Goal: Task Accomplishment & Management: Manage account settings

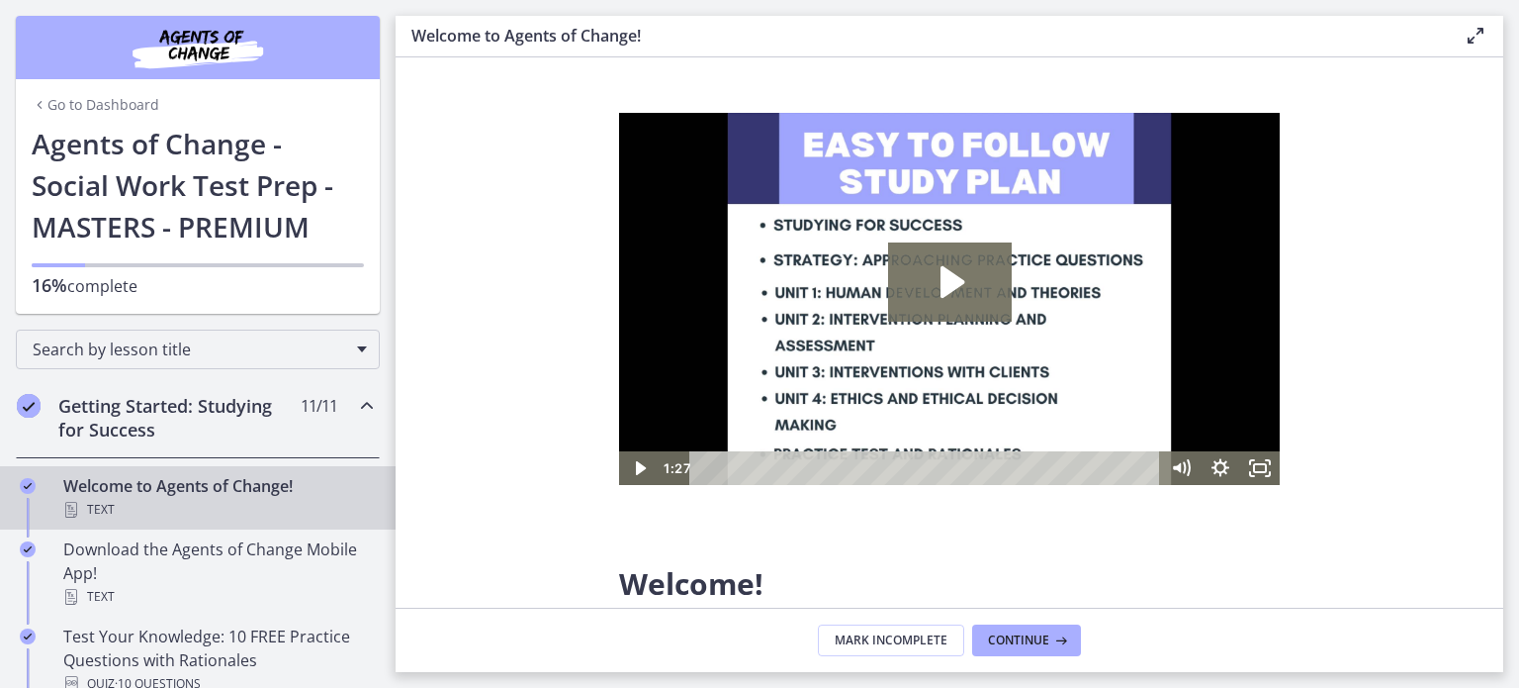
click at [226, 31] on img "Chapters" at bounding box center [197, 47] width 237 height 47
click at [84, 98] on link "Go to Dashboard" at bounding box center [96, 105] width 128 height 20
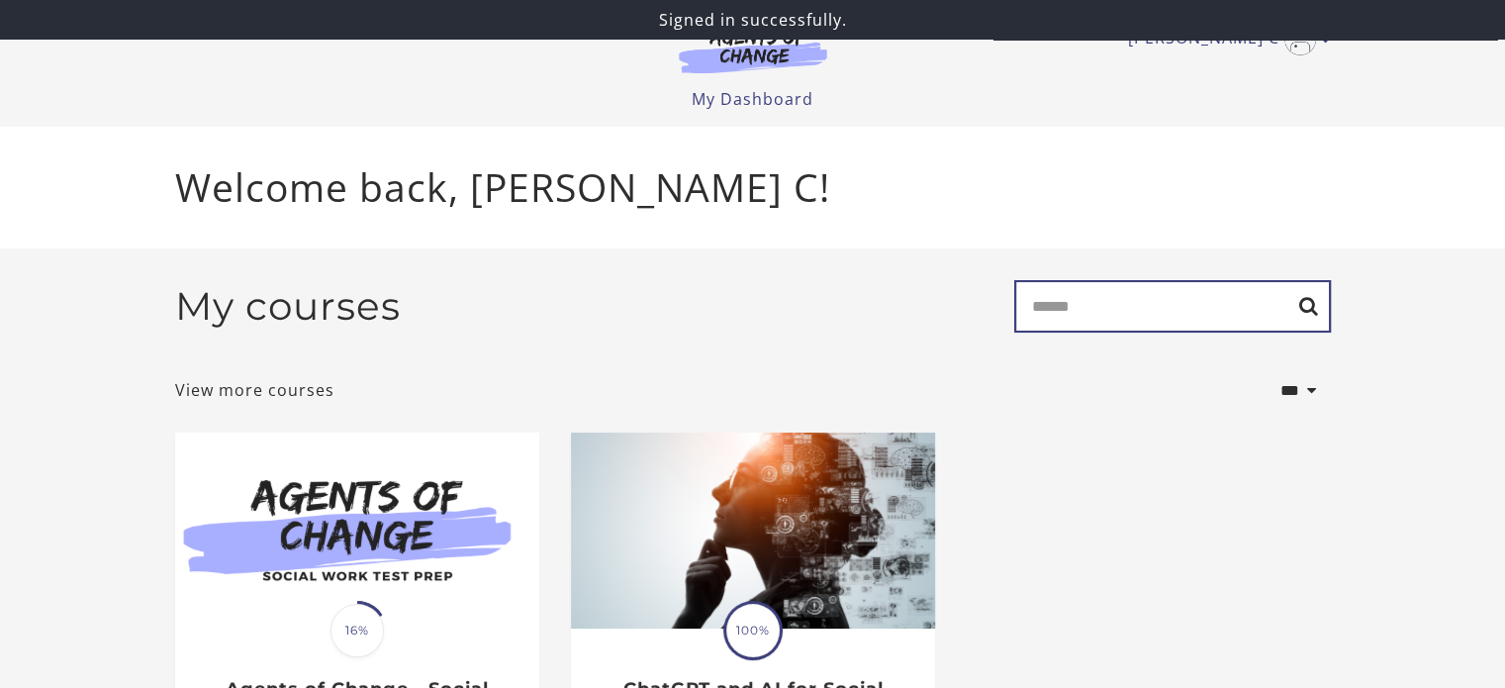
click at [1093, 327] on input "Search" at bounding box center [1172, 306] width 317 height 52
type input "***"
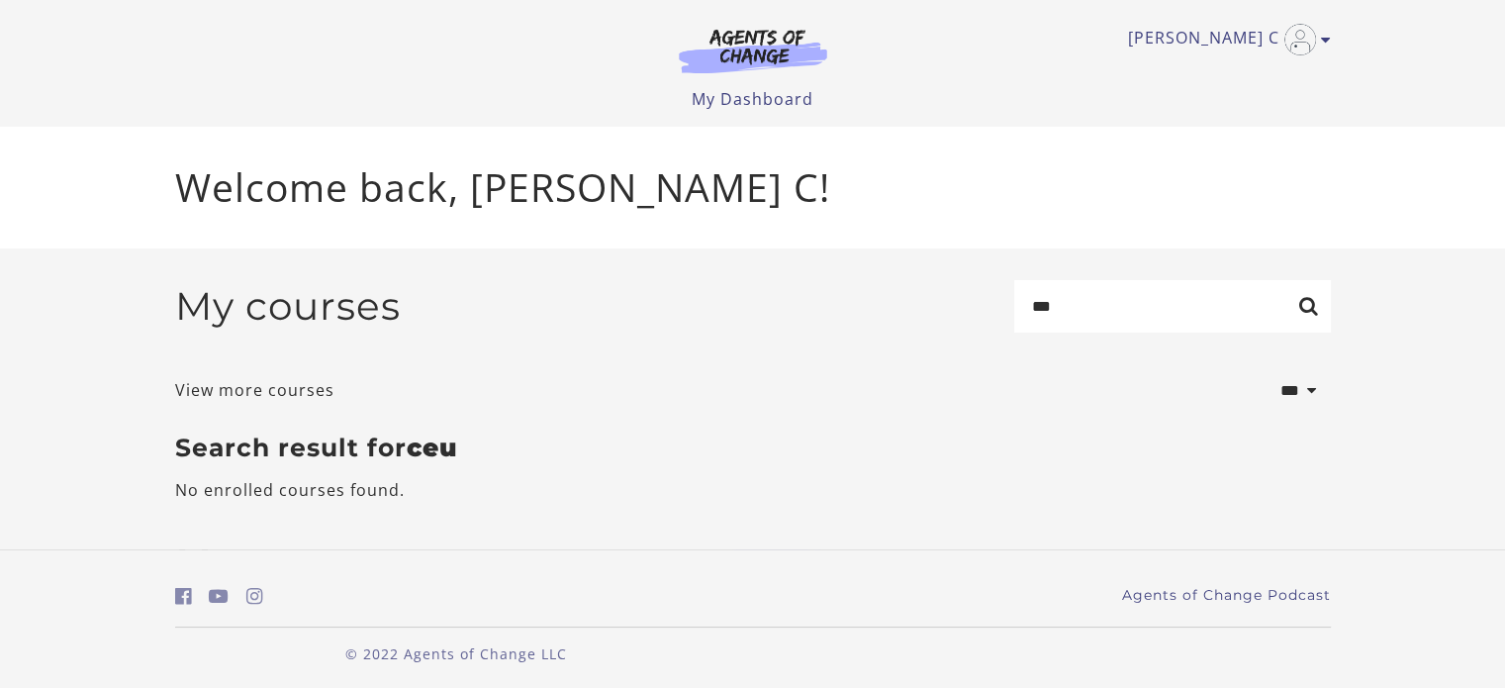
drag, startPoint x: 1512, startPoint y: 438, endPoint x: 1506, endPoint y: 498, distance: 59.7
click at [1504, 498] on html "Skip to main content Nallely C My Account Support Sign Out Toggle menu Menu My …" at bounding box center [752, 344] width 1505 height 688
click at [1330, 41] on icon "Toggle menu" at bounding box center [1326, 40] width 10 height 16
click at [1203, 141] on link "Sign Out" at bounding box center [1248, 140] width 174 height 34
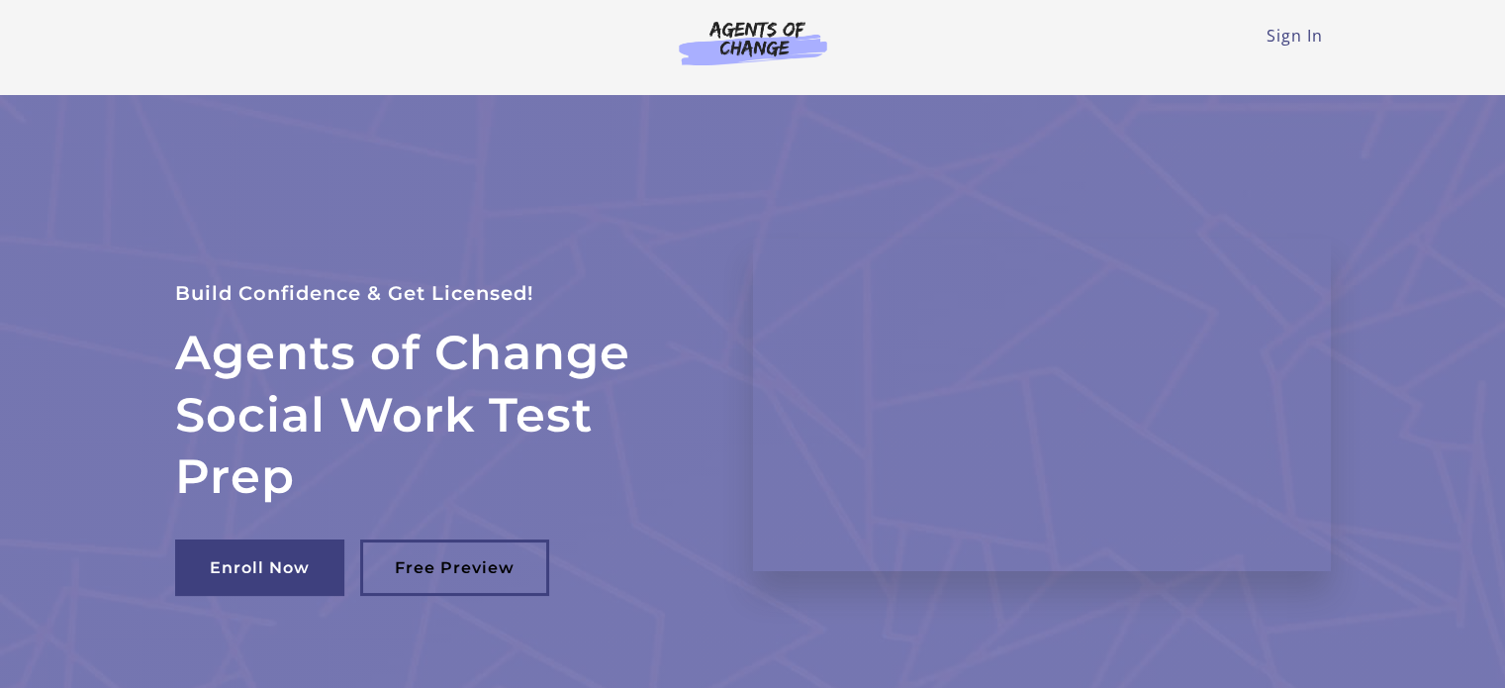
click at [774, 55] on img at bounding box center [753, 43] width 190 height 46
click at [1294, 35] on link "Sign In" at bounding box center [1294, 36] width 56 height 22
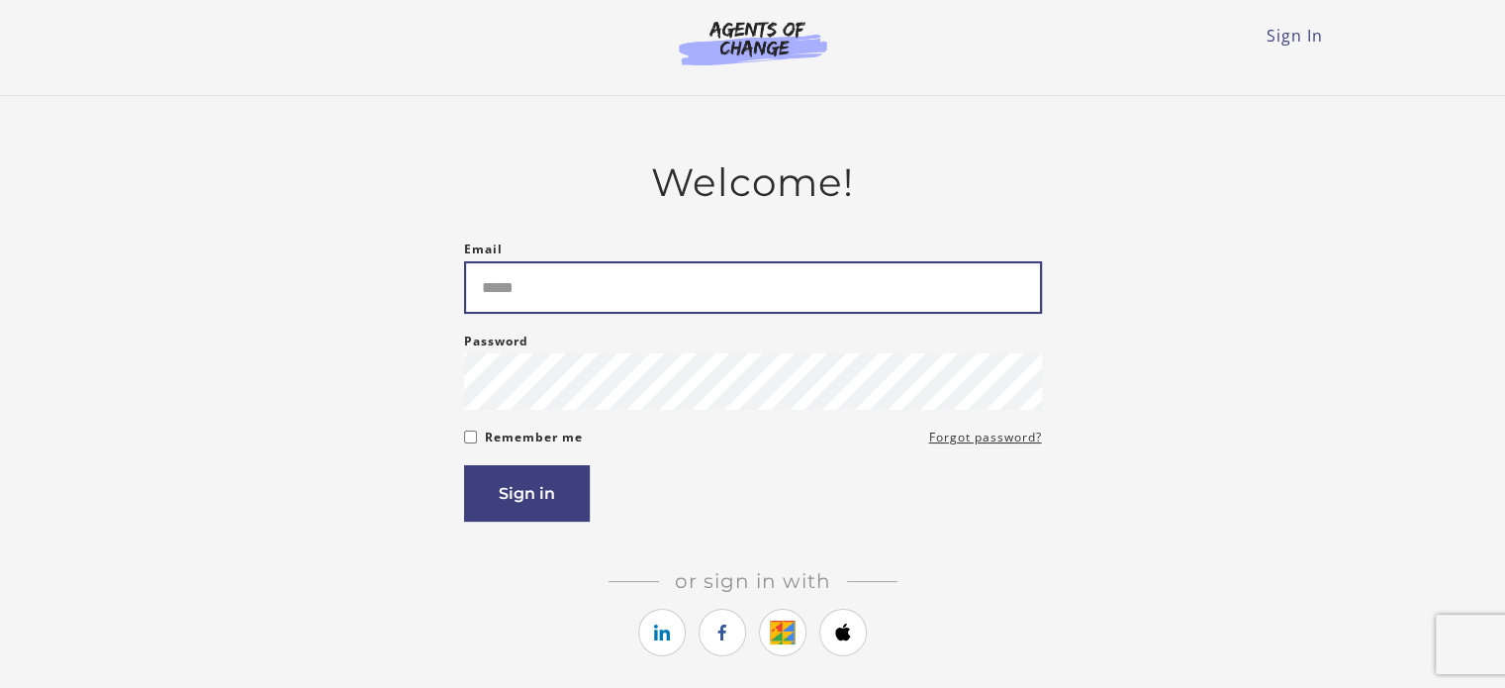
click at [743, 284] on input "Email" at bounding box center [753, 287] width 578 height 52
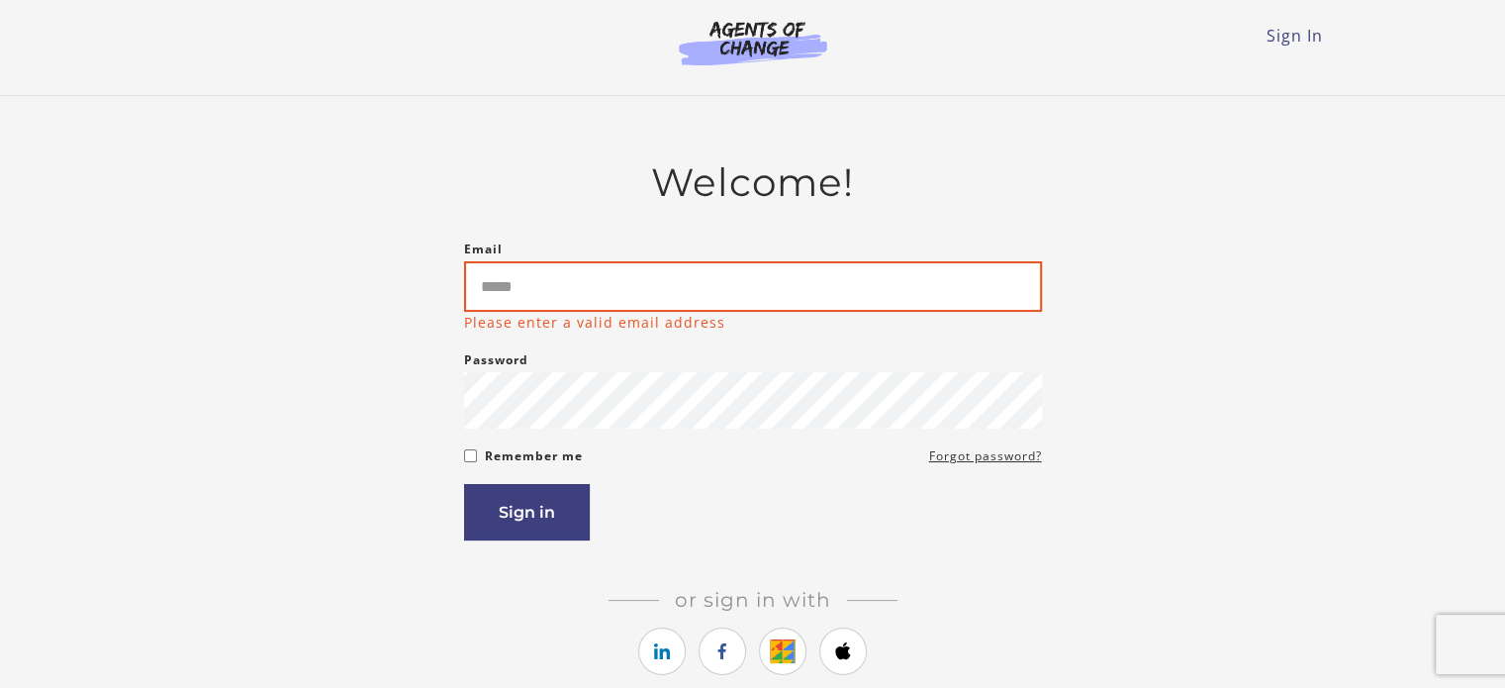
type input "**********"
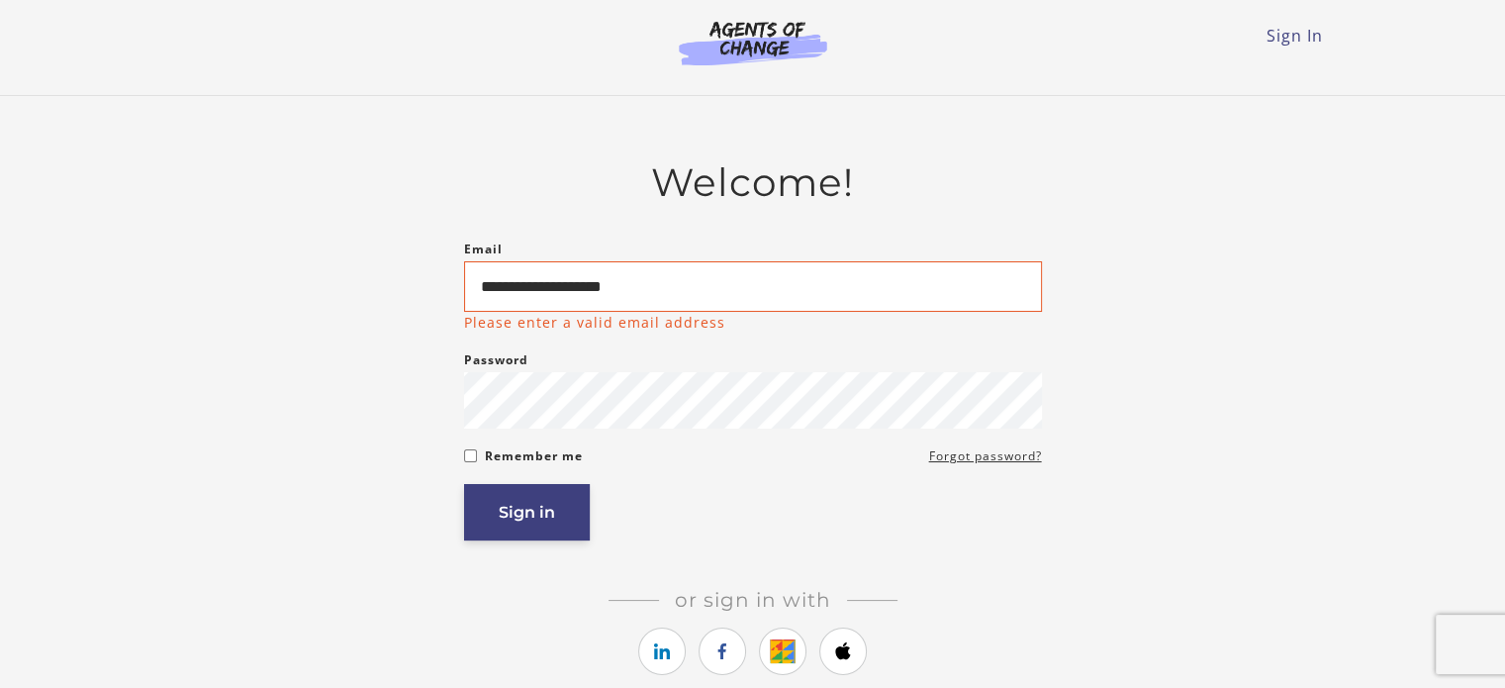
click at [558, 522] on button "Sign in" at bounding box center [527, 512] width 126 height 56
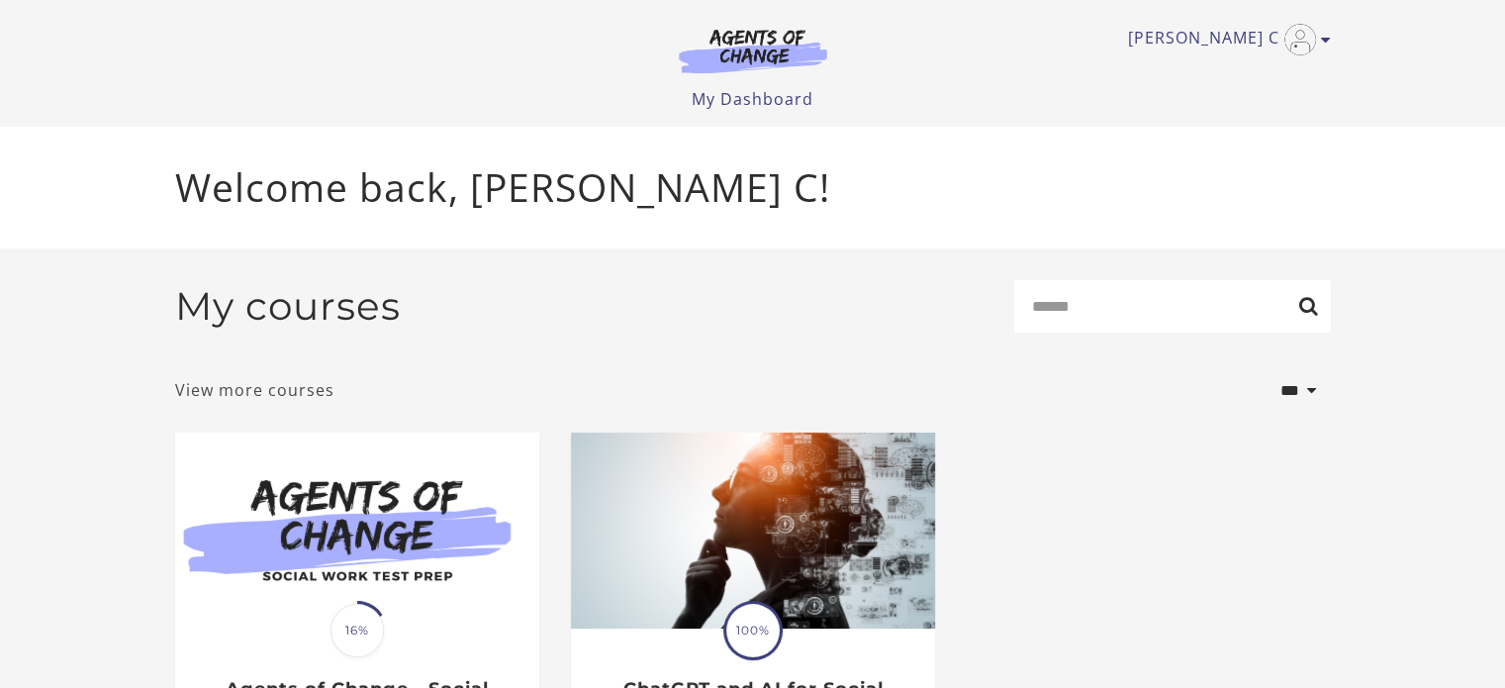
click at [273, 387] on link "View more courses" at bounding box center [254, 390] width 159 height 24
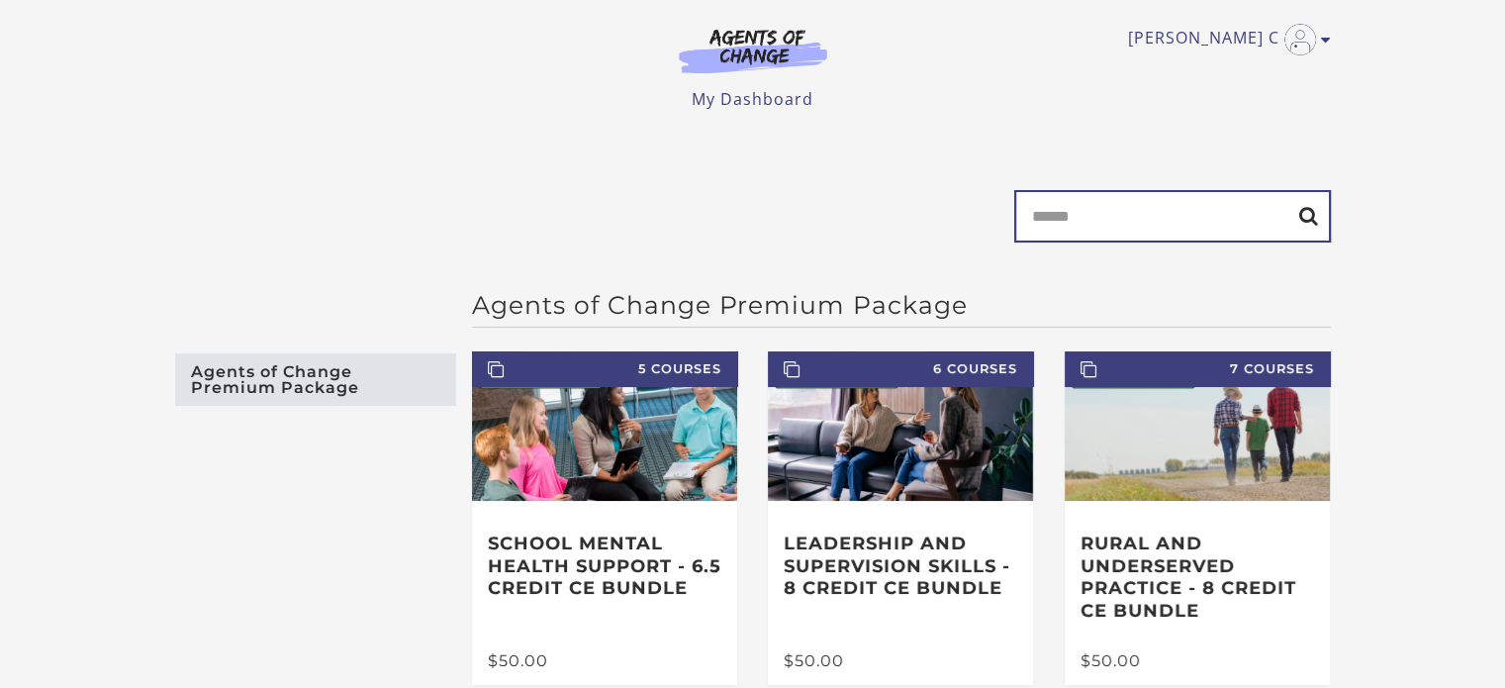
click at [1105, 232] on input "Search" at bounding box center [1172, 216] width 317 height 52
type input "***"
